Goal: Find contact information: Obtain details needed to contact an individual or organization

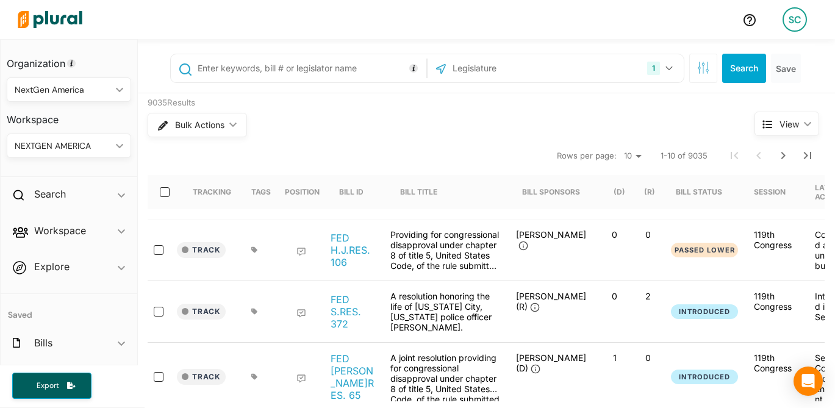
click at [504, 70] on input "text" at bounding box center [516, 68] width 130 height 23
type input "s"
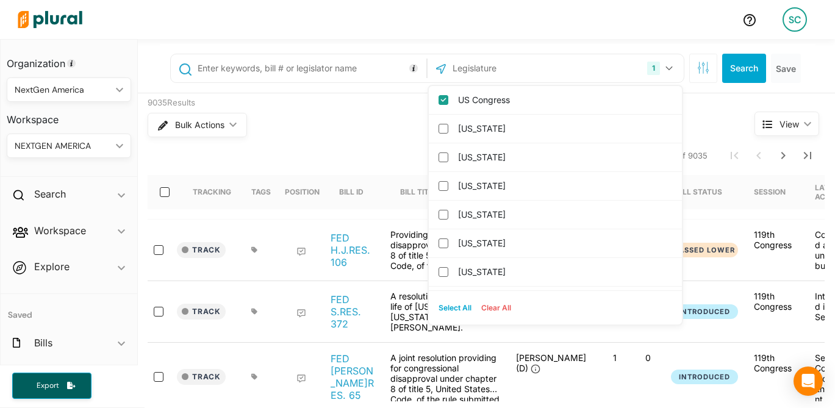
click at [376, 67] on input "text" at bounding box center [309, 68] width 227 height 23
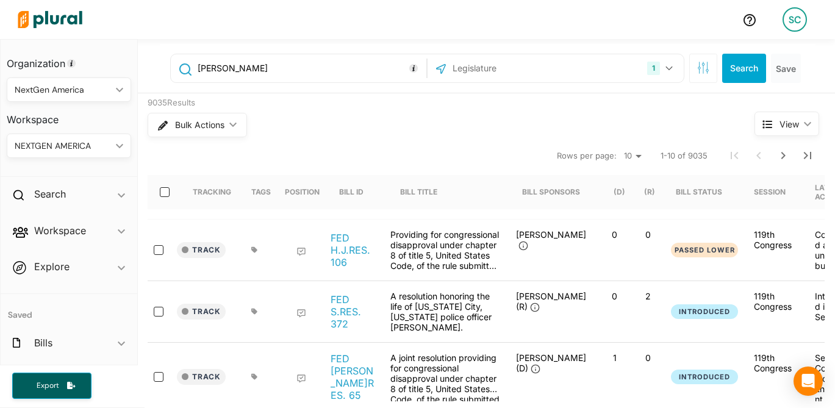
type input "[PERSON_NAME]"
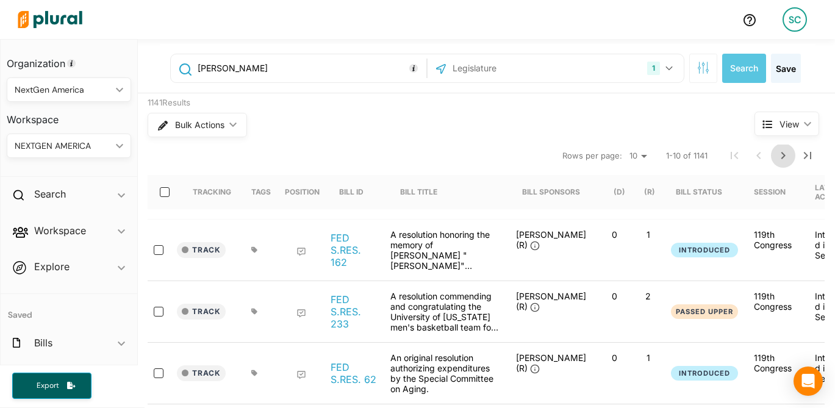
click at [787, 155] on icon "Next Page" at bounding box center [783, 155] width 15 height 15
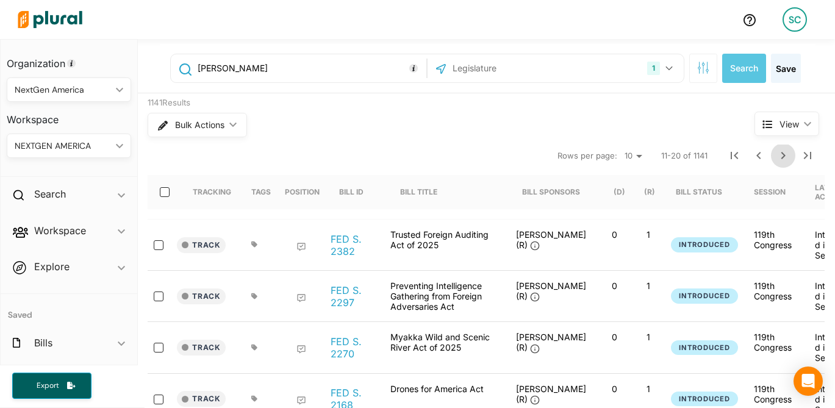
click at [783, 157] on icon "Next Page" at bounding box center [783, 155] width 4 height 7
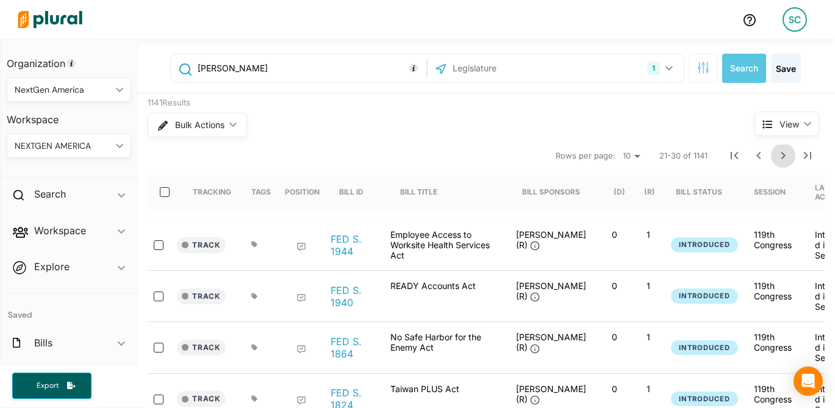
click at [790, 153] on icon "Next Page" at bounding box center [783, 155] width 15 height 15
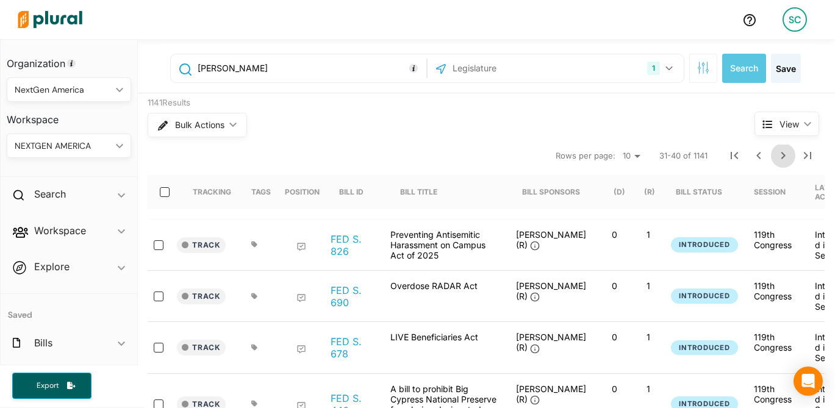
click at [782, 153] on icon "Next Page" at bounding box center [783, 155] width 4 height 7
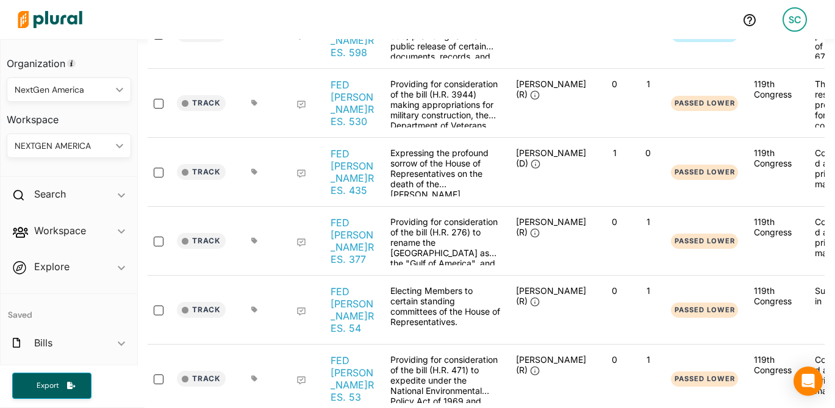
scroll to position [271, 0]
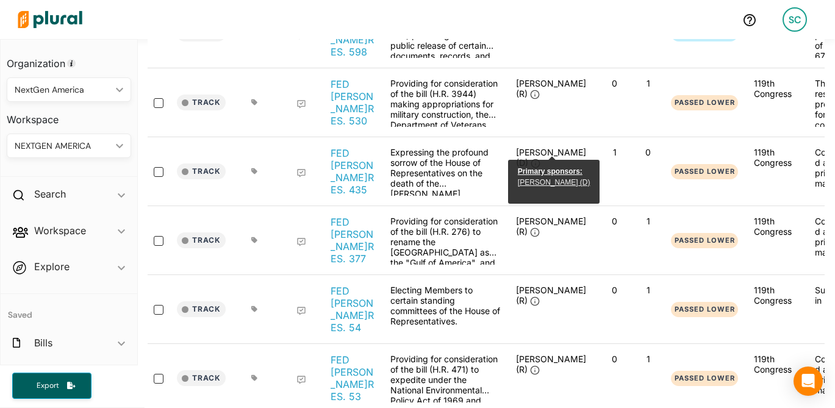
click at [547, 182] on link "[PERSON_NAME] (D)" at bounding box center [554, 182] width 73 height 9
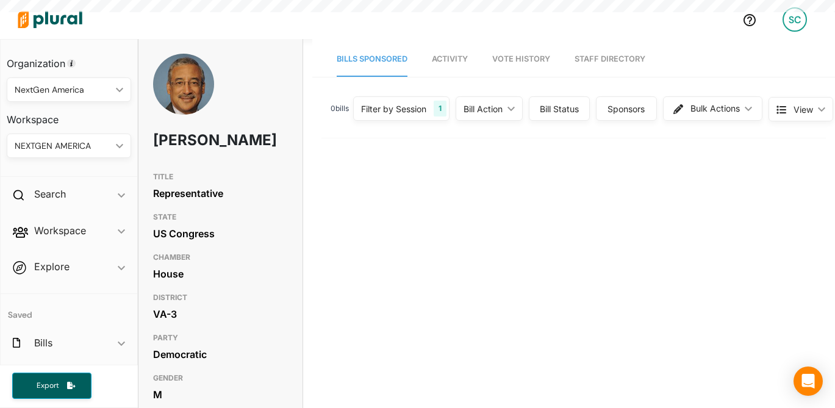
click at [603, 59] on link "Staff Directory" at bounding box center [609, 59] width 71 height 35
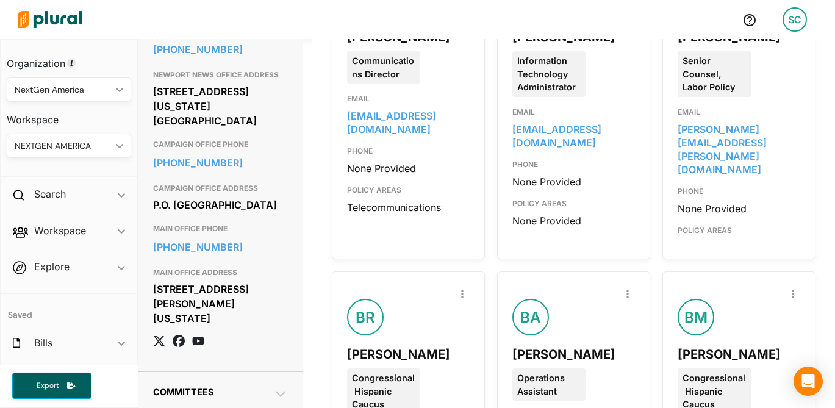
scroll to position [542, 0]
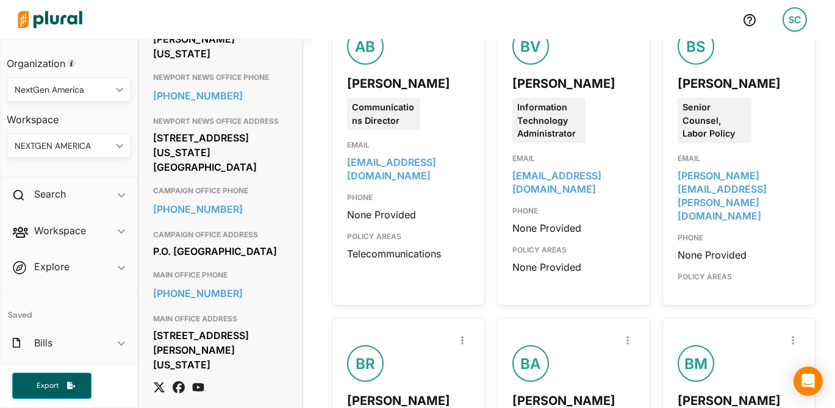
drag, startPoint x: 380, startPoint y: 160, endPoint x: 343, endPoint y: 146, distance: 40.5
click at [343, 146] on div "Report Inaccuracy AB [PERSON_NAME] Communications Director EMAIL [EMAIL_ADDRESS…" at bounding box center [408, 153] width 153 height 305
copy link "[EMAIL_ADDRESS][DOMAIN_NAME]"
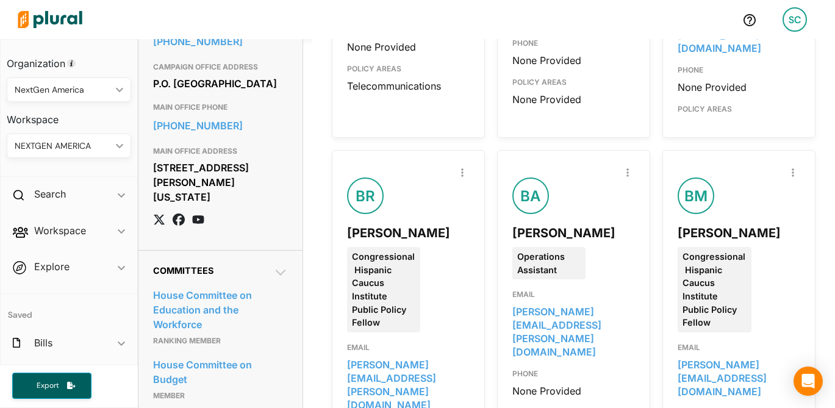
scroll to position [1839, 0]
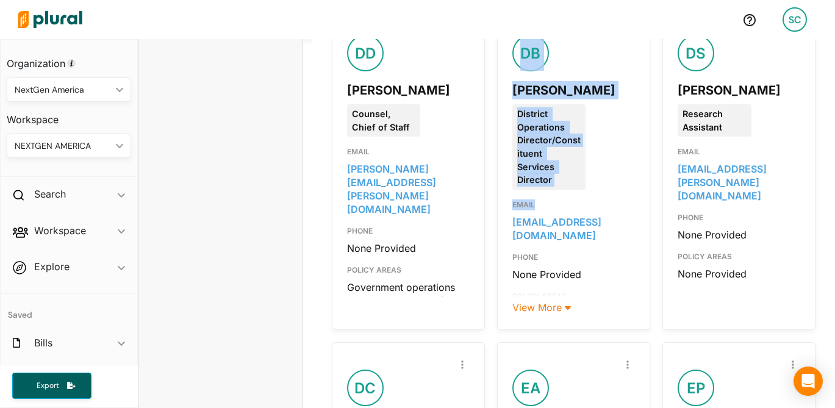
drag, startPoint x: 507, startPoint y: 187, endPoint x: 561, endPoint y: 205, distance: 56.9
click at [561, 205] on div "Report Inaccuracy DB [PERSON_NAME] District Operations Director/Constituent Ser…" at bounding box center [573, 168] width 153 height 323
click at [561, 205] on div at bounding box center [573, 160] width 123 height 274
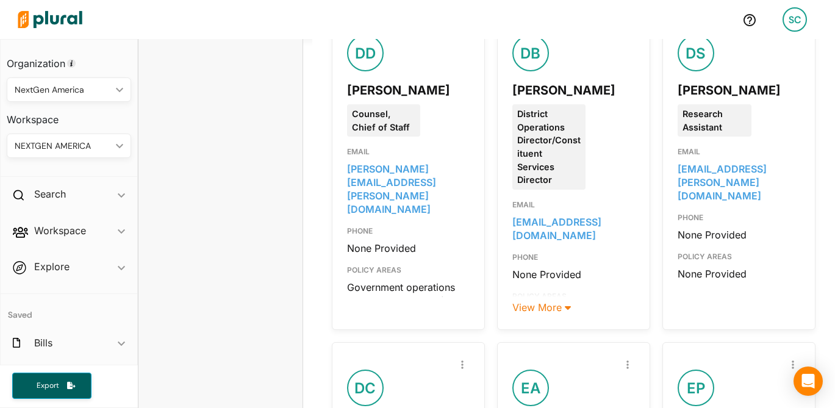
drag, startPoint x: 538, startPoint y: 202, endPoint x: 530, endPoint y: 194, distance: 11.6
click at [513, 190] on div at bounding box center [573, 160] width 123 height 274
drag, startPoint x: 513, startPoint y: 182, endPoint x: 556, endPoint y: 204, distance: 47.7
click at [557, 204] on div at bounding box center [573, 160] width 123 height 274
click at [573, 224] on div at bounding box center [573, 160] width 123 height 274
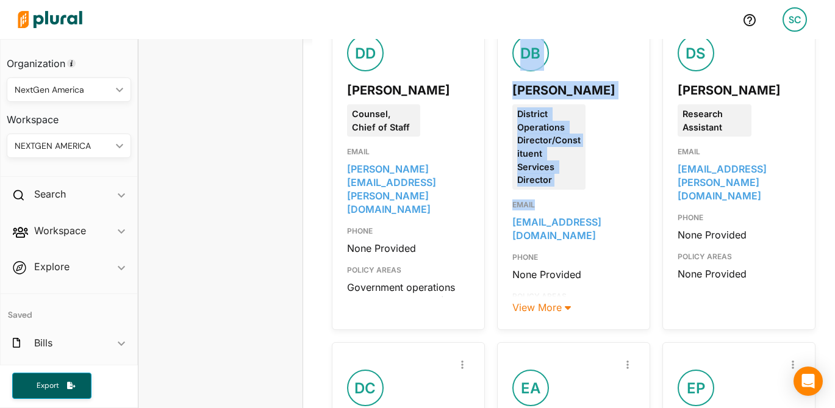
drag, startPoint x: 526, startPoint y: 199, endPoint x: 504, endPoint y: 180, distance: 29.0
click at [504, 180] on div "Report Inaccuracy DB [PERSON_NAME] District Operations Director/Constituent Ser…" at bounding box center [573, 168] width 153 height 323
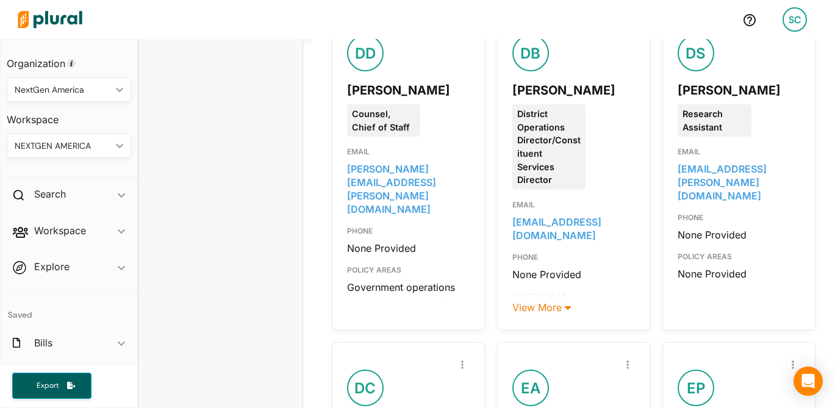
click at [533, 297] on div "View More" at bounding box center [573, 306] width 123 height 18
click at [539, 301] on span "View More" at bounding box center [541, 307] width 59 height 12
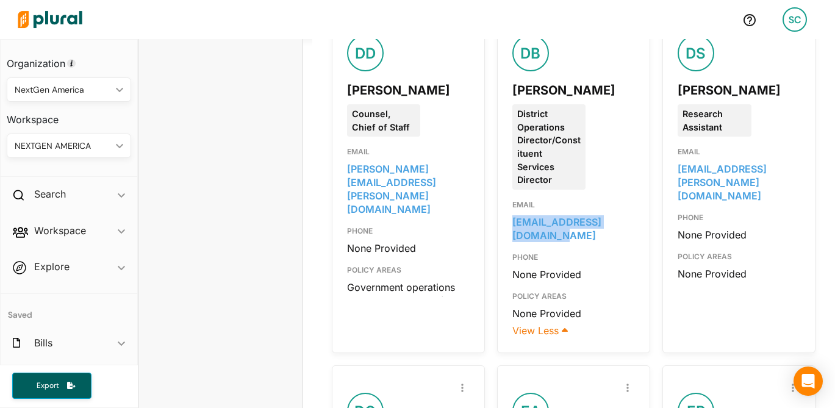
drag, startPoint x: 523, startPoint y: 196, endPoint x: 511, endPoint y: 190, distance: 13.6
click at [511, 190] on div "Report Inaccuracy DB [PERSON_NAME] District Operations Director/Constituent Ser…" at bounding box center [573, 180] width 153 height 346
copy link "[EMAIL_ADDRESS][DOMAIN_NAME]"
